Goal: Check status: Check status

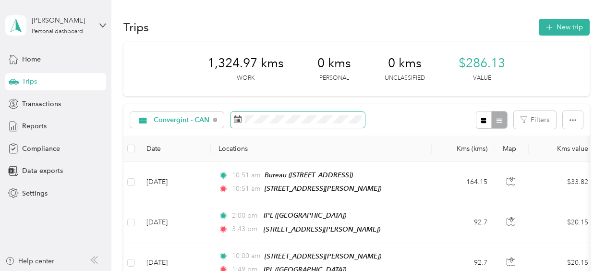
click at [362, 120] on span at bounding box center [297, 120] width 134 height 16
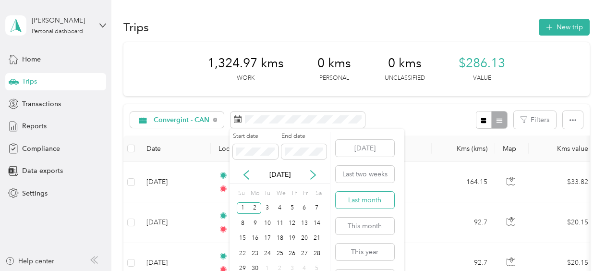
click at [358, 202] on button "Last month" at bounding box center [364, 199] width 59 height 17
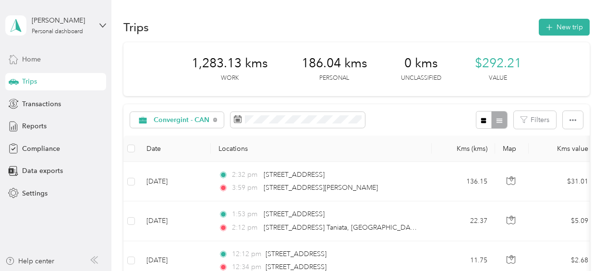
click at [31, 59] on span "Home" at bounding box center [31, 59] width 19 height 10
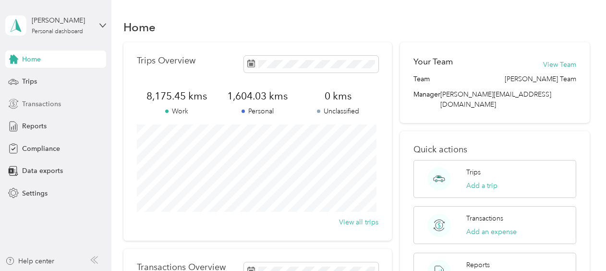
click at [43, 102] on span "Transactions" at bounding box center [41, 104] width 39 height 10
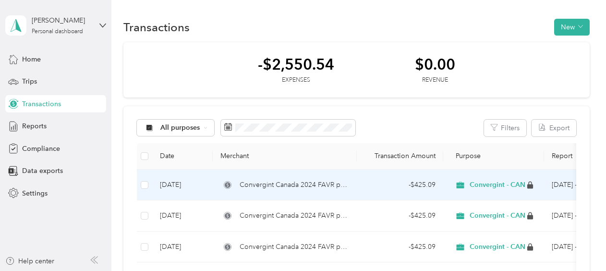
click at [274, 186] on span "Convergint Canada 2024 FAVR program" at bounding box center [293, 184] width 109 height 11
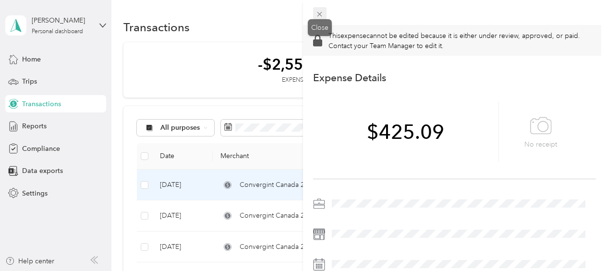
click at [319, 12] on icon at bounding box center [319, 14] width 8 height 8
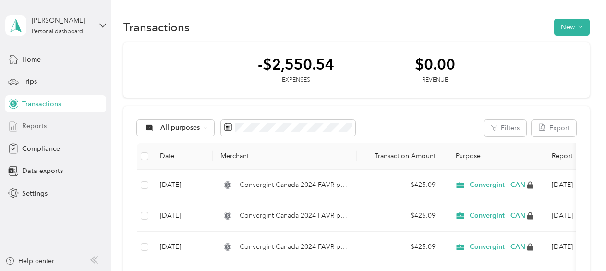
click at [29, 127] on span "Reports" at bounding box center [34, 126] width 24 height 10
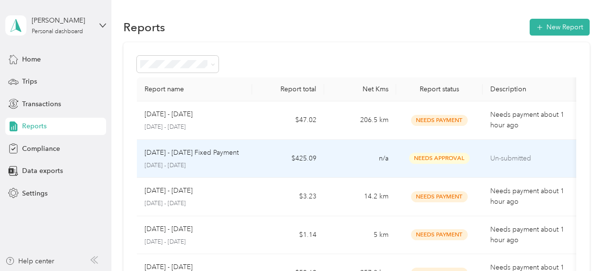
click at [446, 157] on span "Needs Approval" at bounding box center [439, 158] width 60 height 11
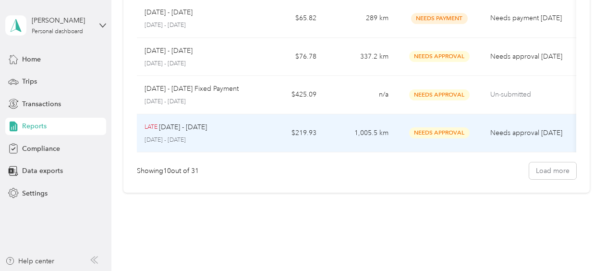
scroll to position [336, 0]
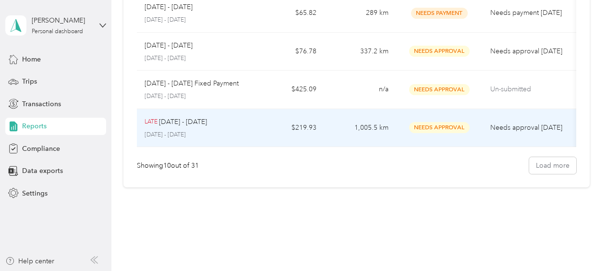
click at [445, 129] on span "Needs Approval" at bounding box center [439, 127] width 60 height 11
